Goal: Find contact information: Find contact information

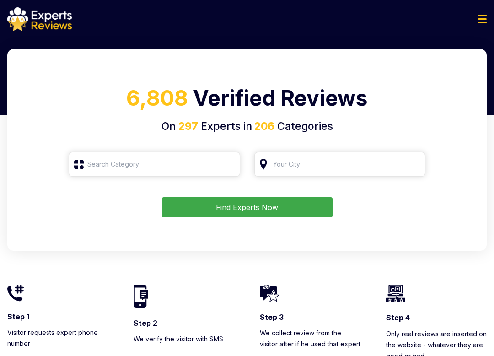
type input "Roofing"
click at [267, 206] on button "Find Experts Now" at bounding box center [247, 207] width 171 height 20
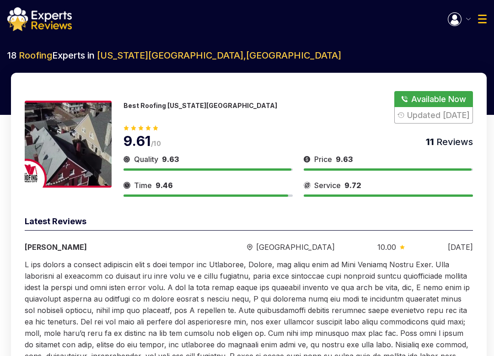
click at [410, 98] on button "Show Number" at bounding box center [433, 107] width 79 height 32
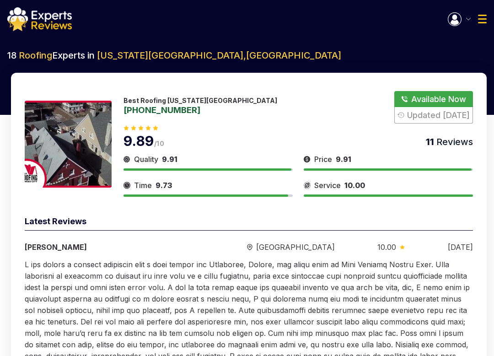
click at [411, 99] on button "Show Number" at bounding box center [433, 107] width 79 height 32
click at [459, 23] on img "button" at bounding box center [455, 19] width 14 height 14
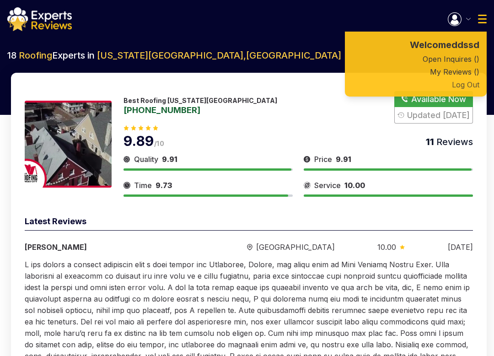
click at [462, 85] on button "Log Out" at bounding box center [416, 84] width 142 height 13
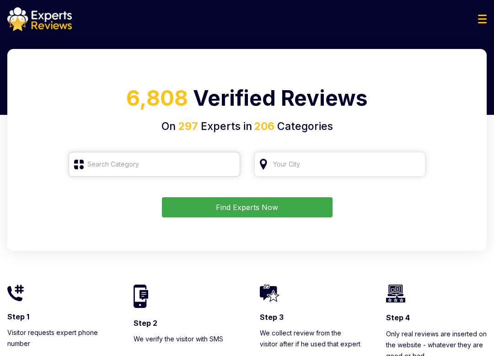
click at [194, 168] on input "search" at bounding box center [154, 164] width 171 height 25
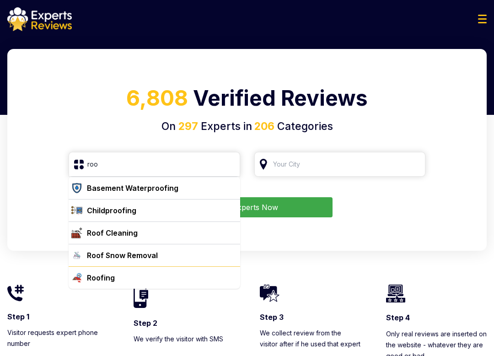
click at [127, 280] on div "Roofing" at bounding box center [159, 277] width 153 height 11
type input "Roofing"
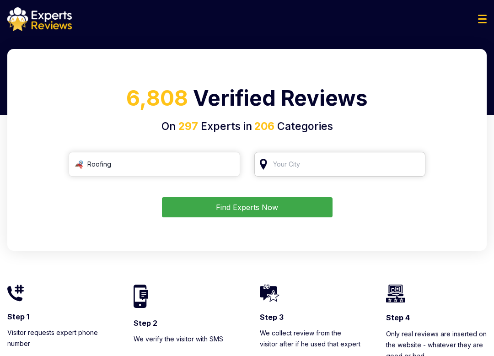
click at [305, 156] on input "search" at bounding box center [339, 164] width 171 height 25
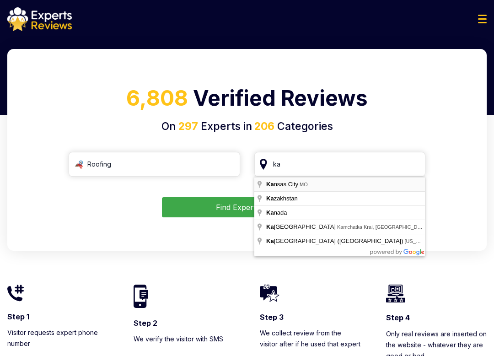
type input "Kansas City, MO"
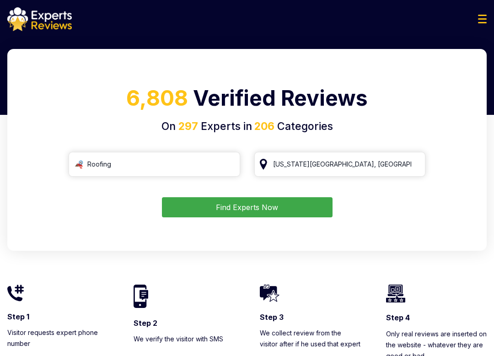
click at [269, 205] on button "Find Experts Now" at bounding box center [247, 207] width 171 height 20
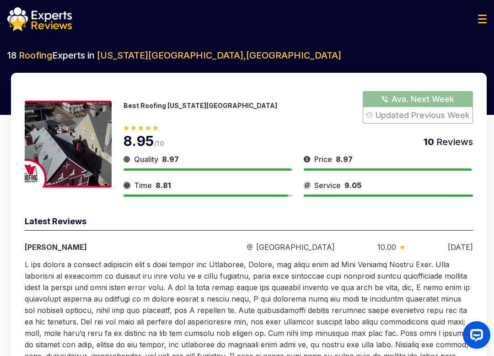
click at [410, 95] on button "Show Number" at bounding box center [418, 107] width 110 height 32
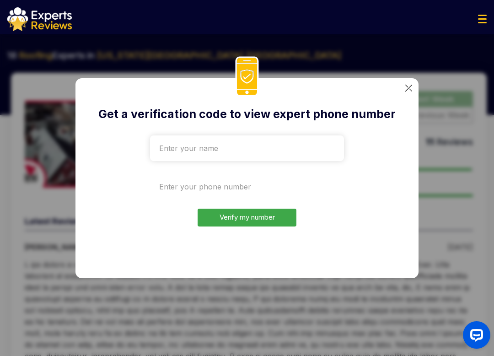
click at [245, 184] on input "tel" at bounding box center [247, 187] width 194 height 26
type input "+15"
type input "+10"
click at [194, 188] on input "tel" at bounding box center [247, 187] width 194 height 26
paste input "+1970-807-2822"
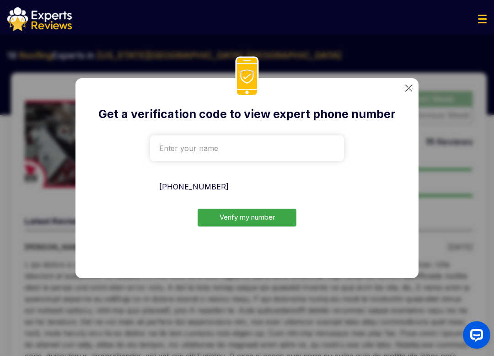
type input "+1970-807-2822"
